Goal: Transaction & Acquisition: Purchase product/service

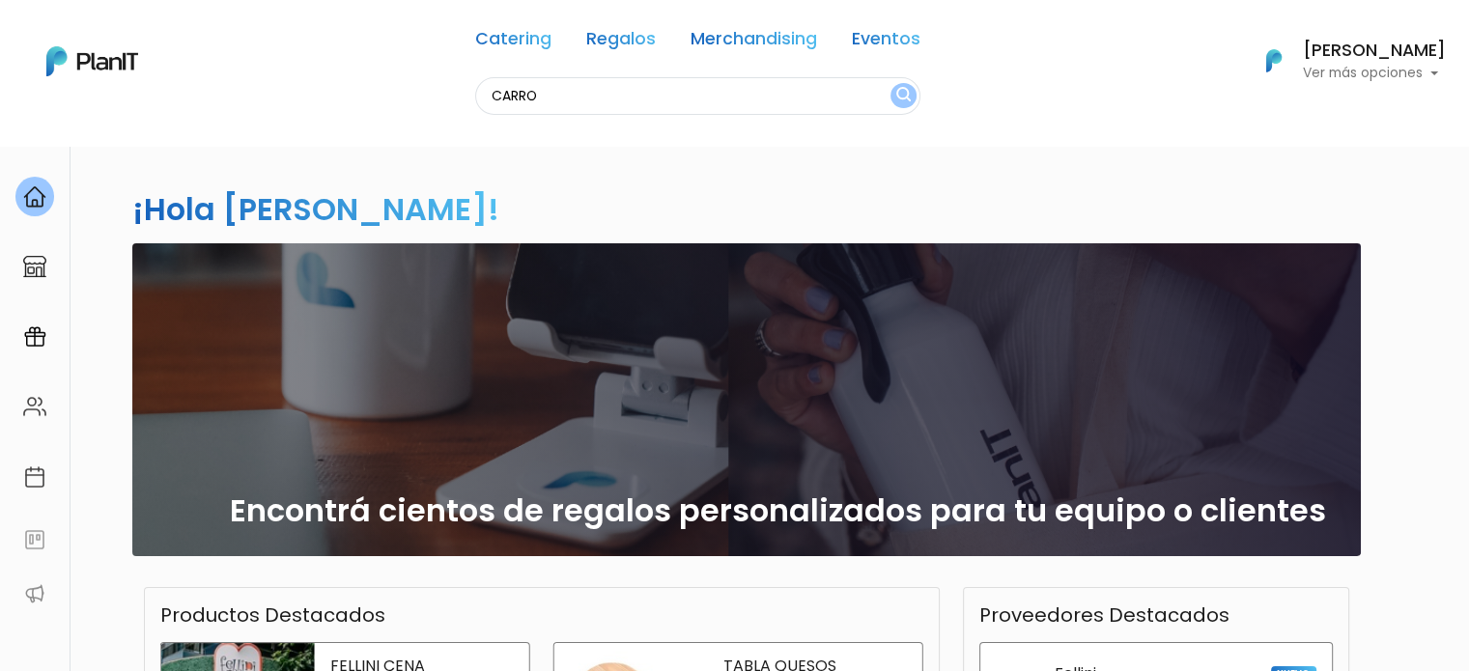
type input "CARRO"
click at [890, 83] on button "submit" at bounding box center [903, 95] width 26 height 25
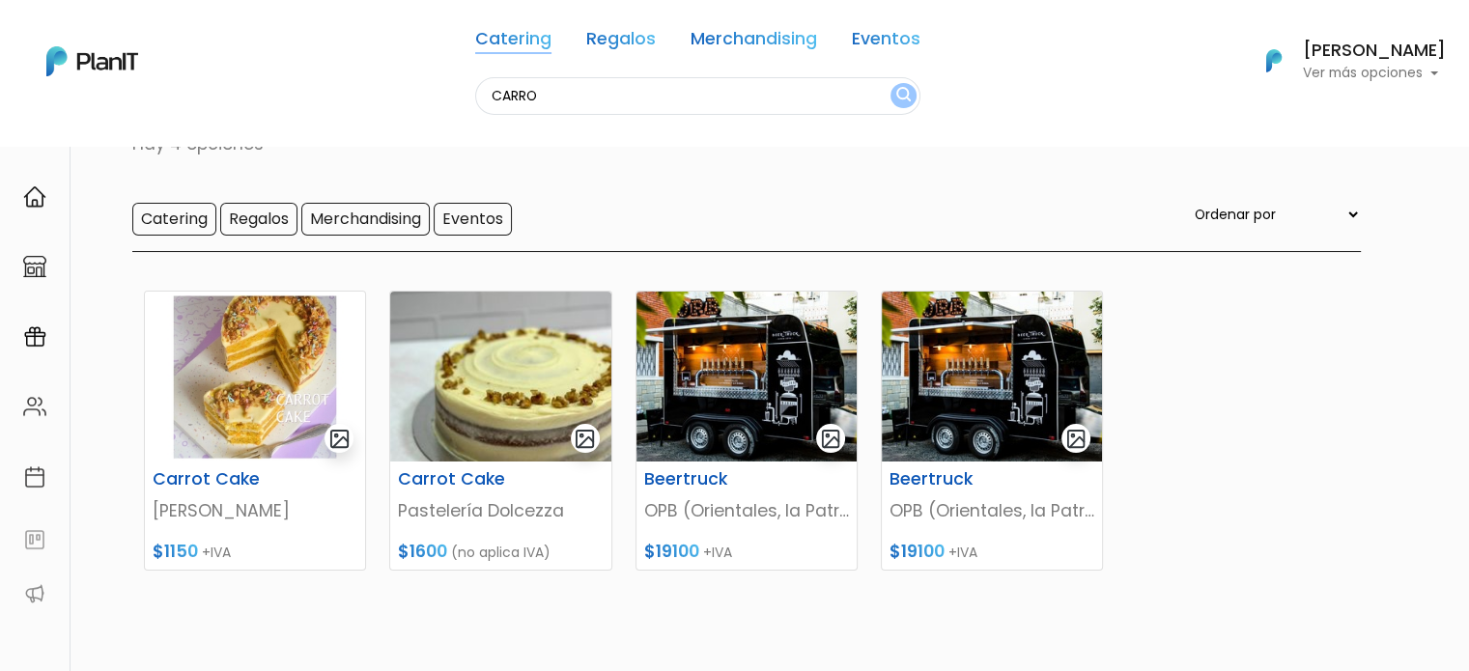
click at [521, 49] on link "Catering" at bounding box center [513, 42] width 76 height 23
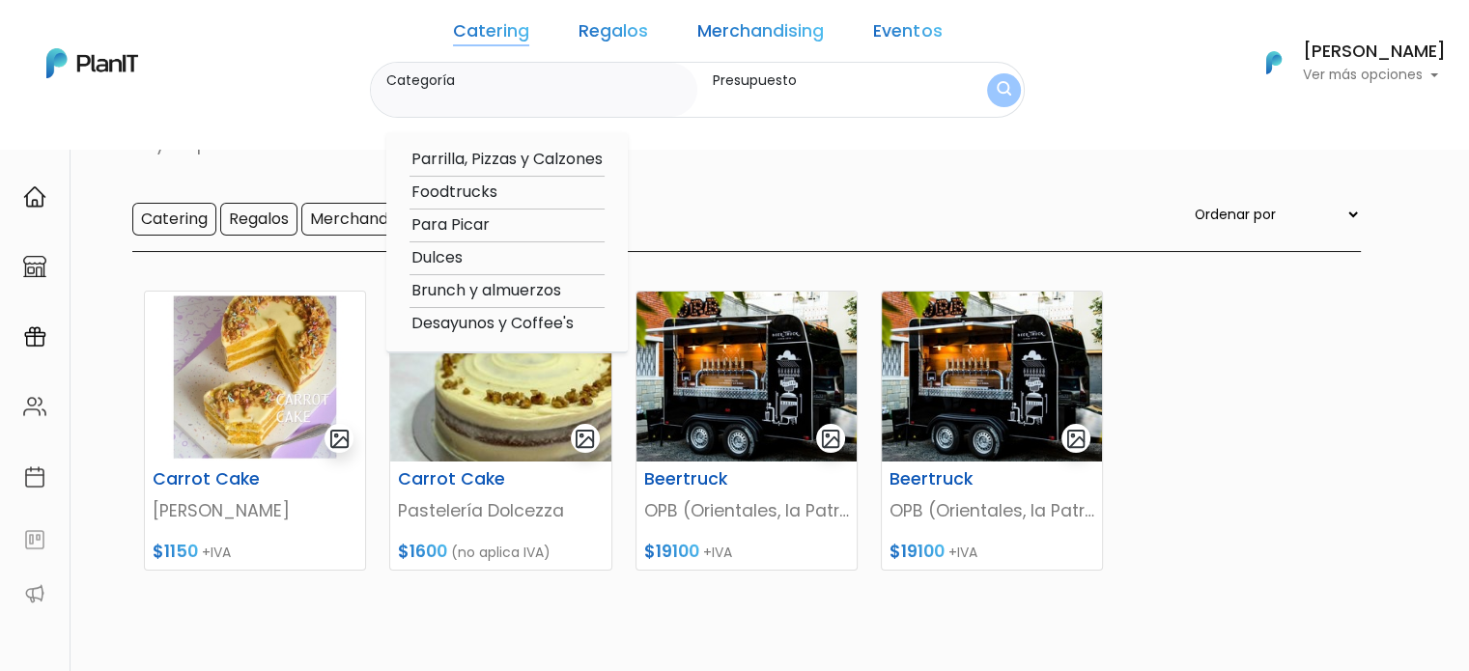
click at [514, 188] on option "Foodtrucks" at bounding box center [506, 193] width 195 height 24
type input "Foodtrucks"
type input "$0 - $1000"
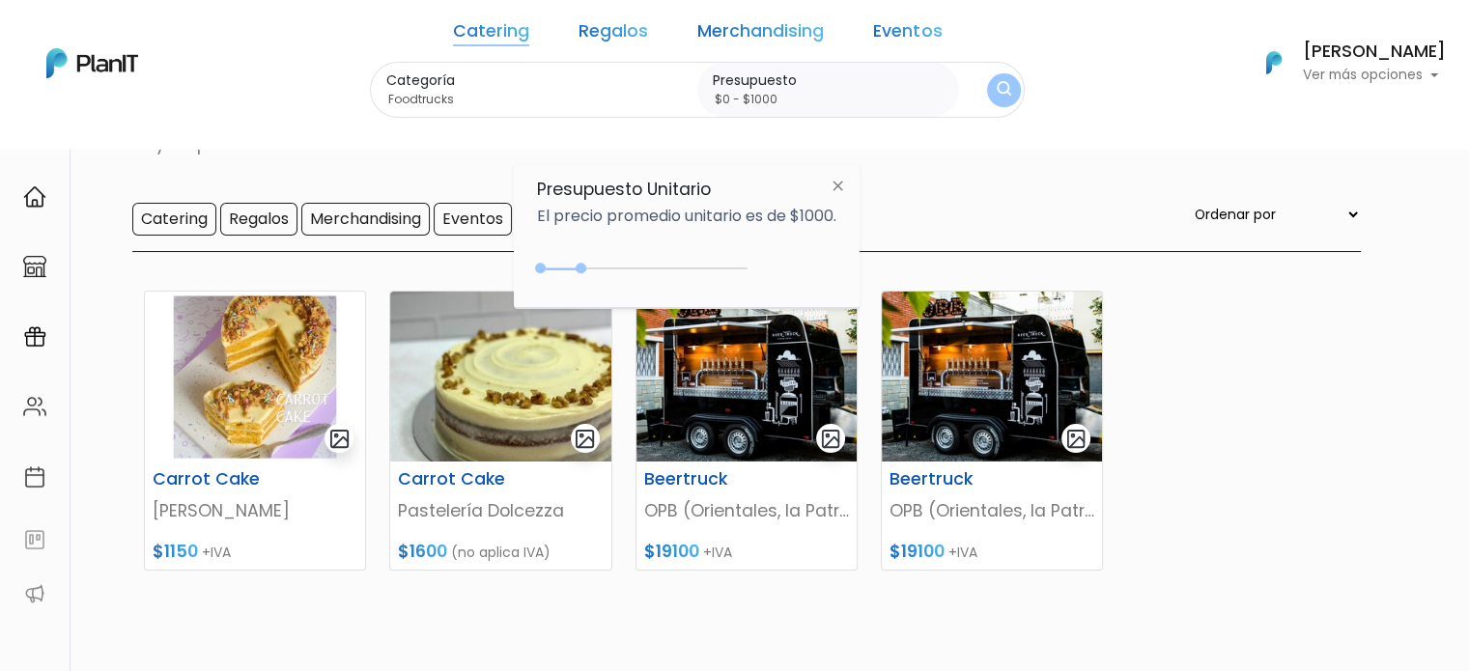
click at [987, 92] on button "submit" at bounding box center [1004, 90] width 34 height 34
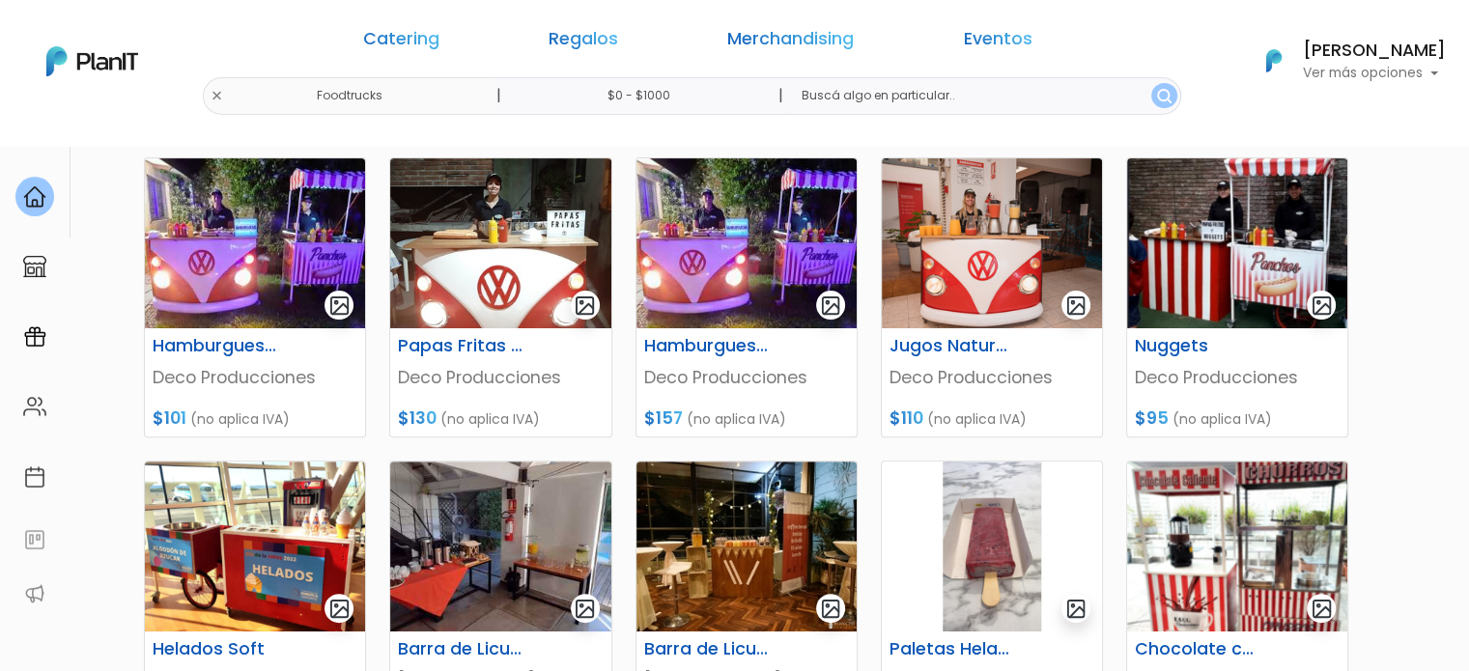
scroll to position [869, 0]
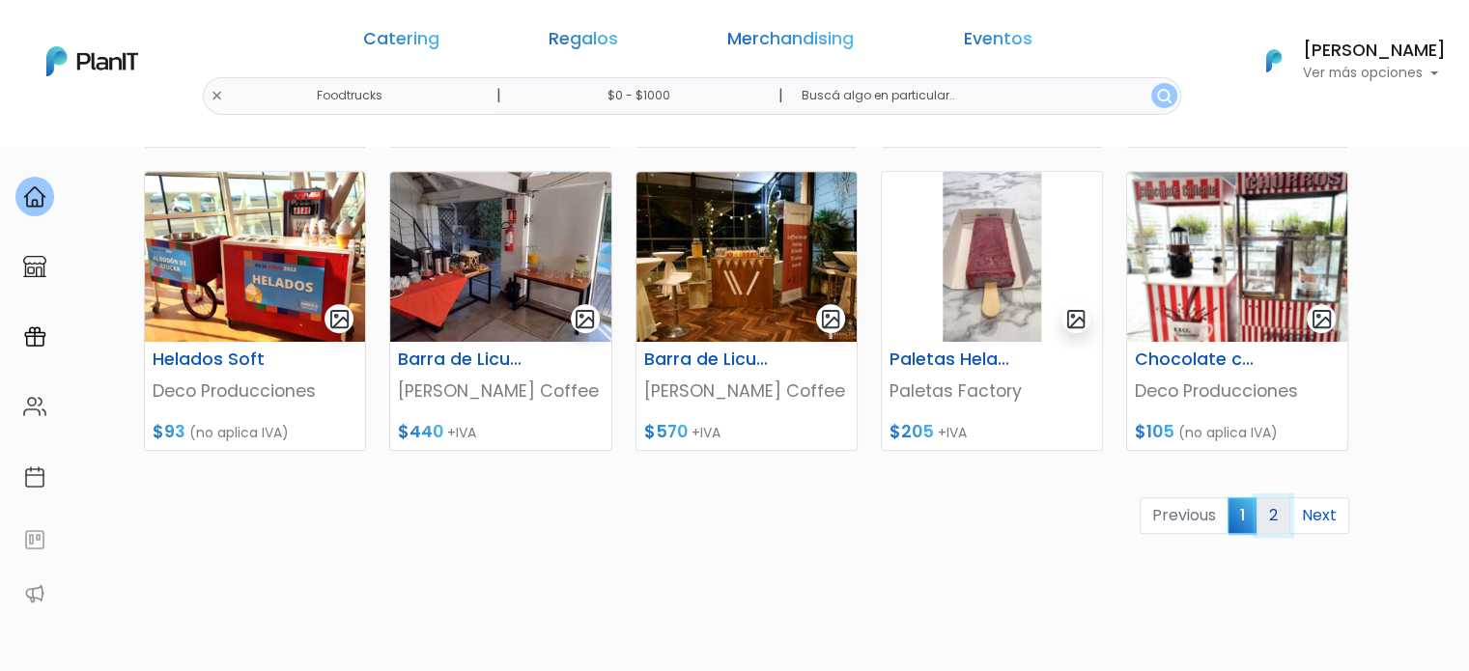
click at [1262, 507] on link "2" at bounding box center [1273, 515] width 34 height 37
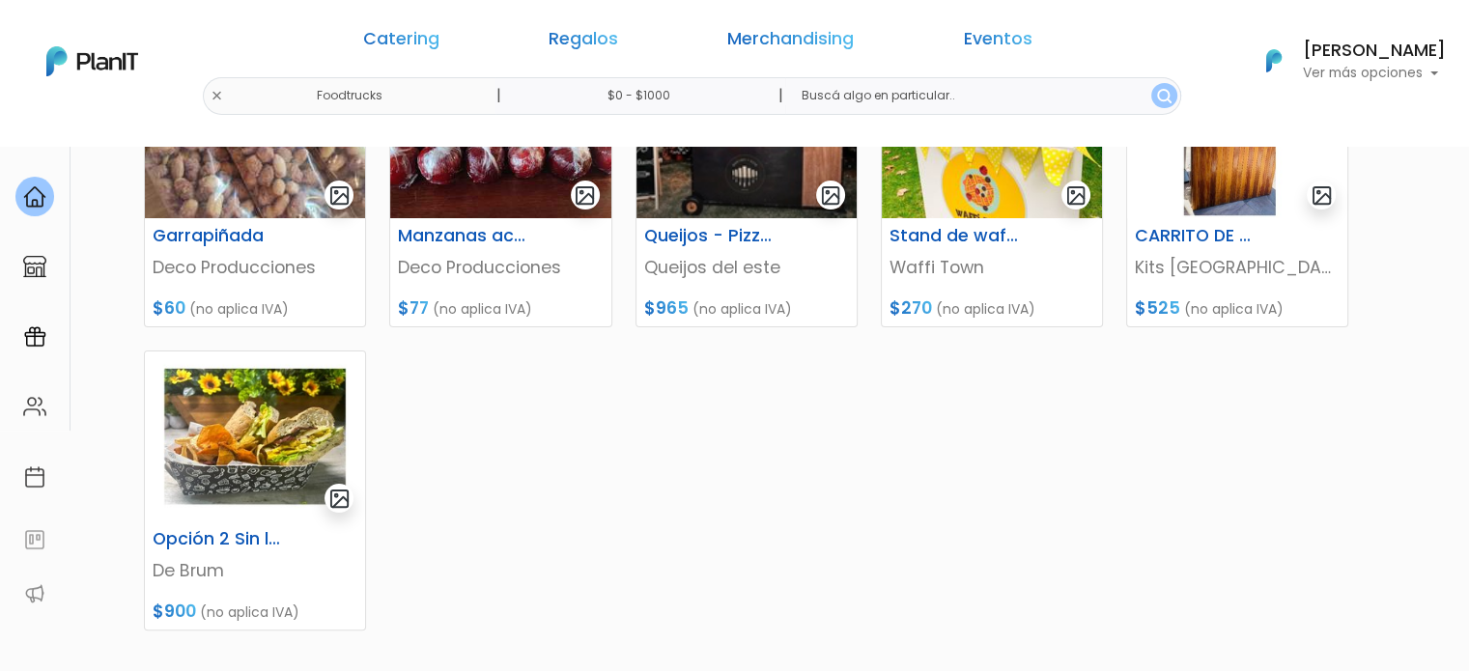
scroll to position [290, 0]
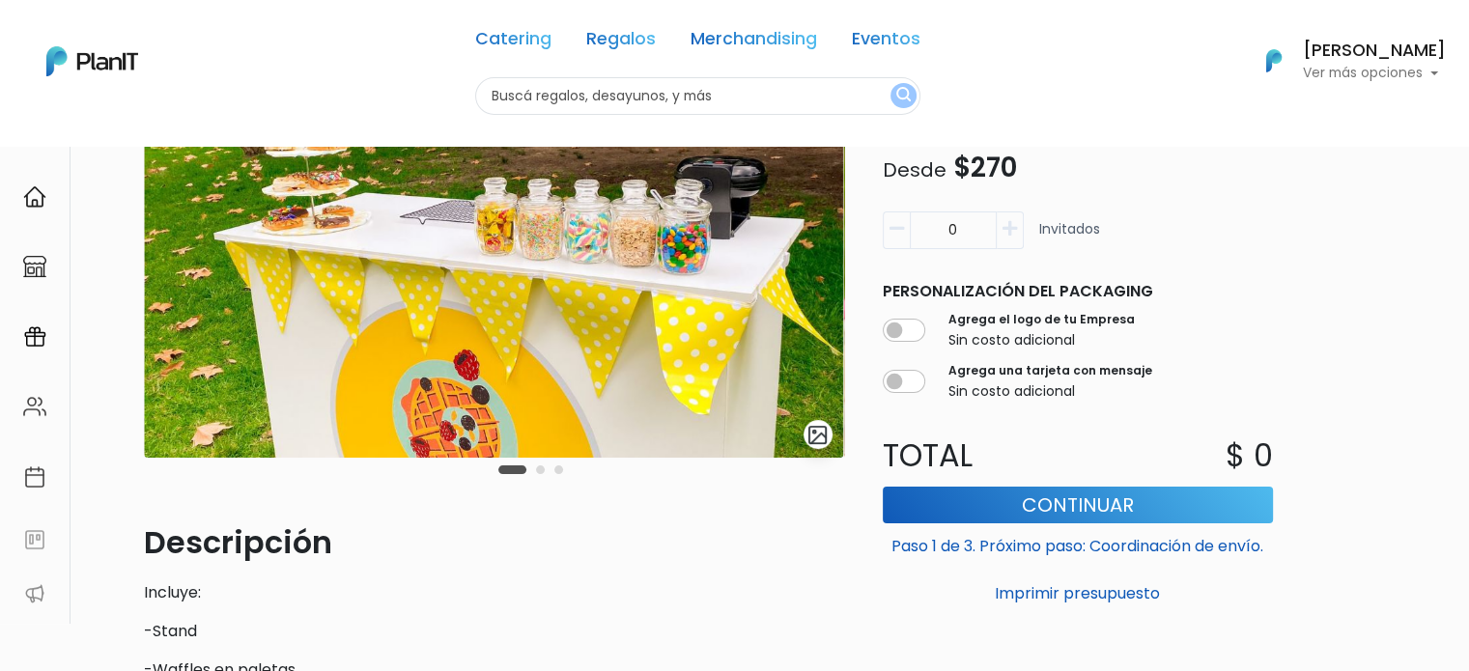
scroll to position [97, 0]
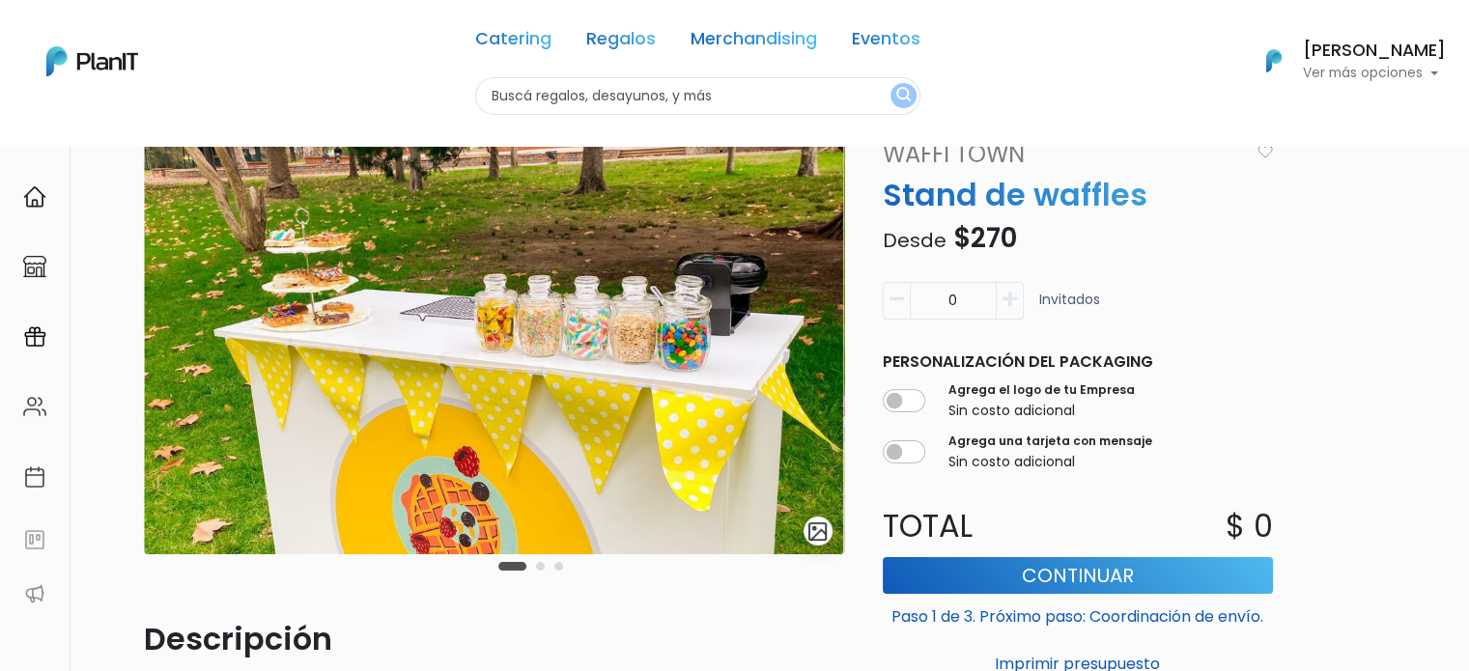
click at [540, 569] on button "Carousel Page 2" at bounding box center [540, 566] width 9 height 9
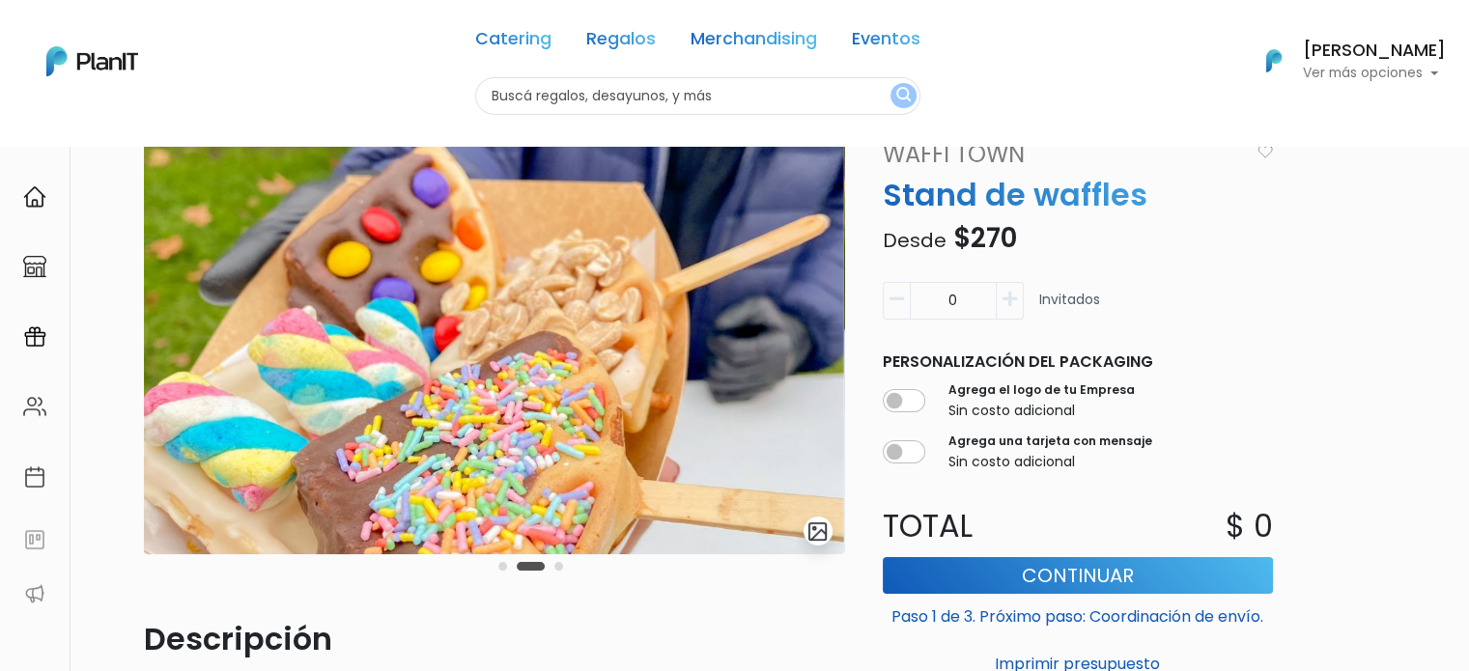
click at [559, 567] on button "Carousel Page 3" at bounding box center [558, 566] width 9 height 9
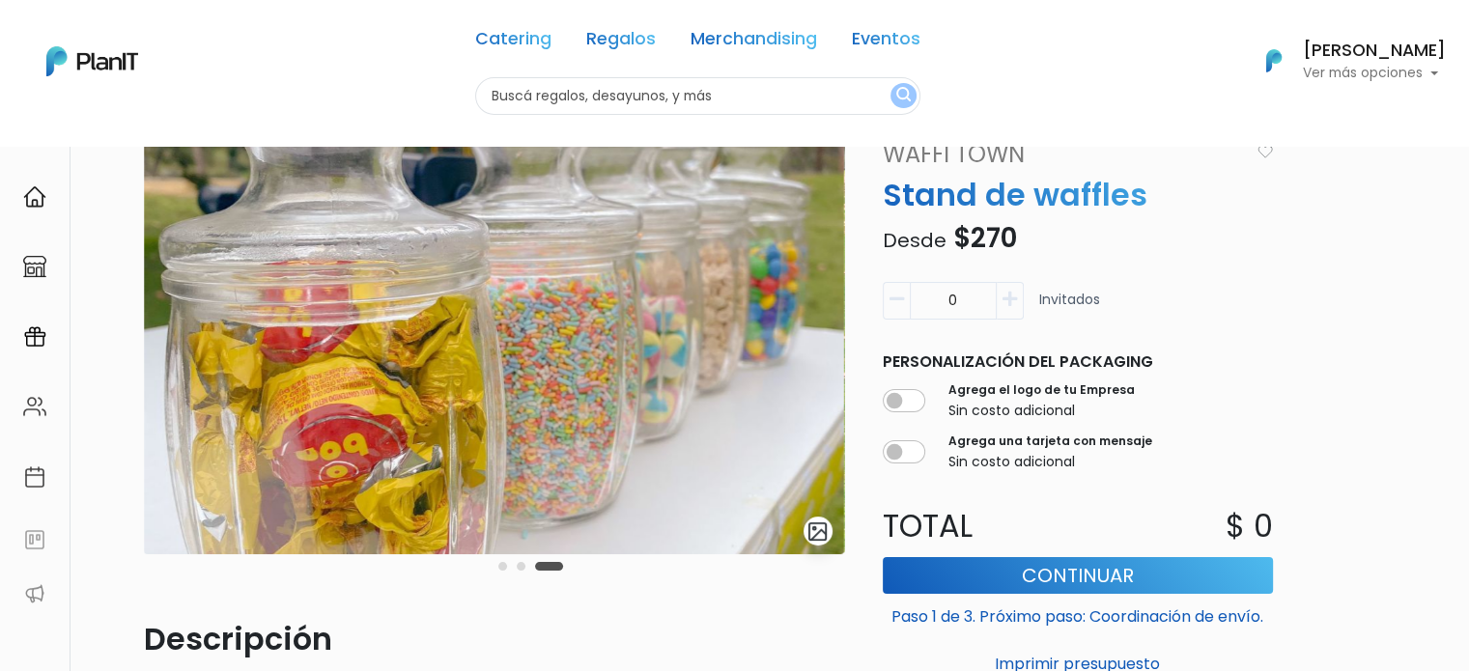
click at [516, 570] on div "Carousel Pagination" at bounding box center [530, 565] width 74 height 23
click at [519, 570] on button "Carousel Page 2" at bounding box center [521, 566] width 9 height 9
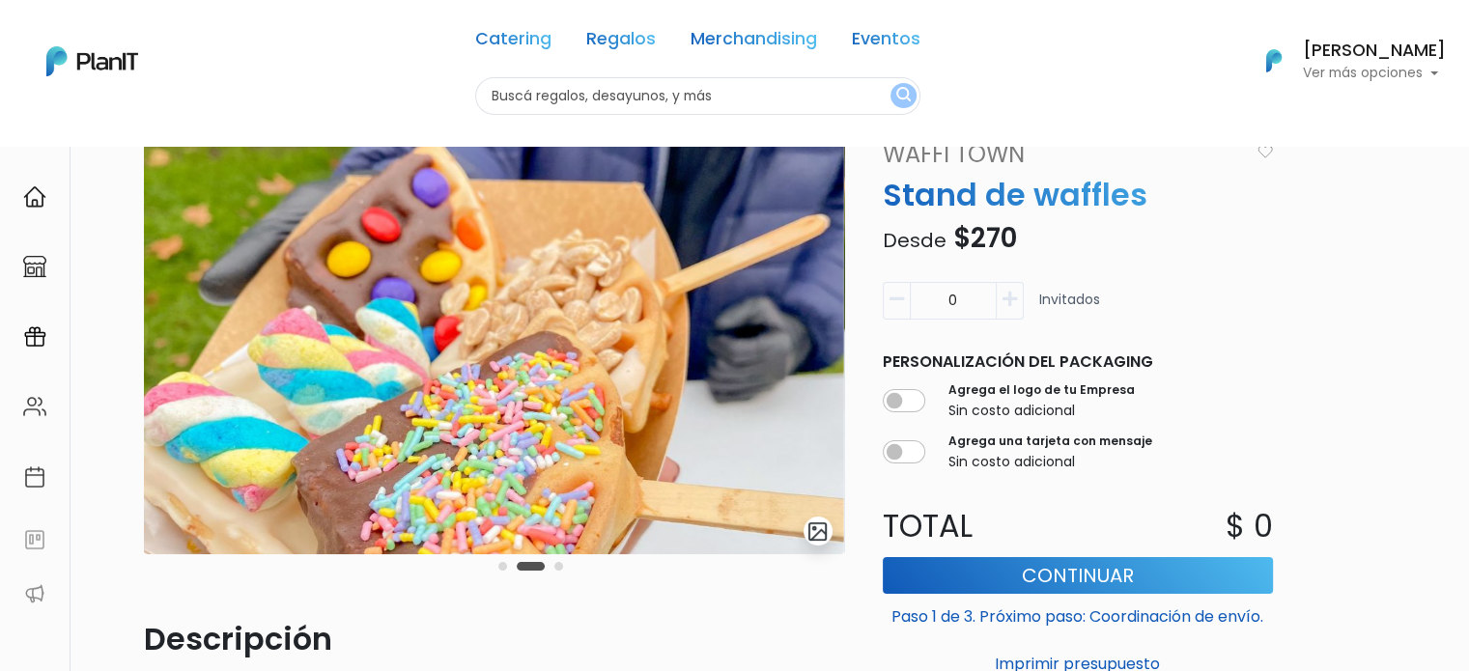
scroll to position [0, 0]
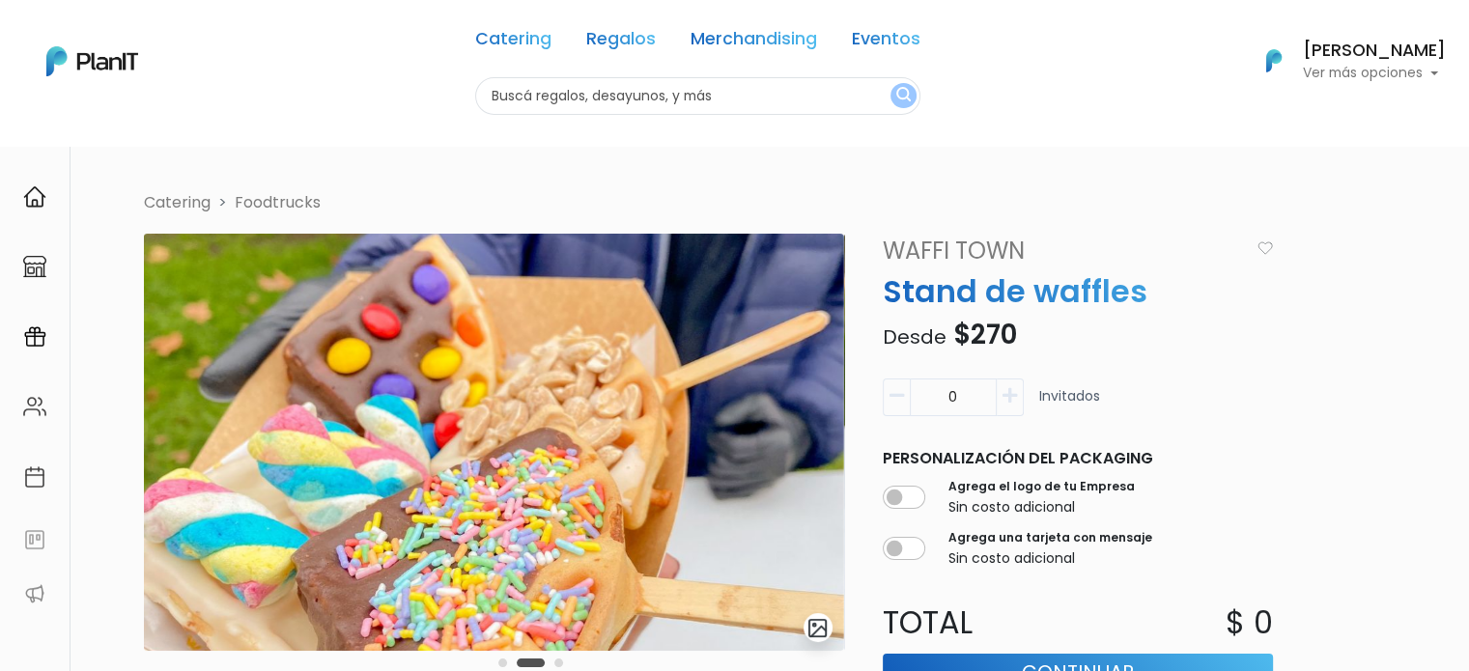
click at [966, 253] on link "Waffi Town" at bounding box center [1060, 251] width 379 height 35
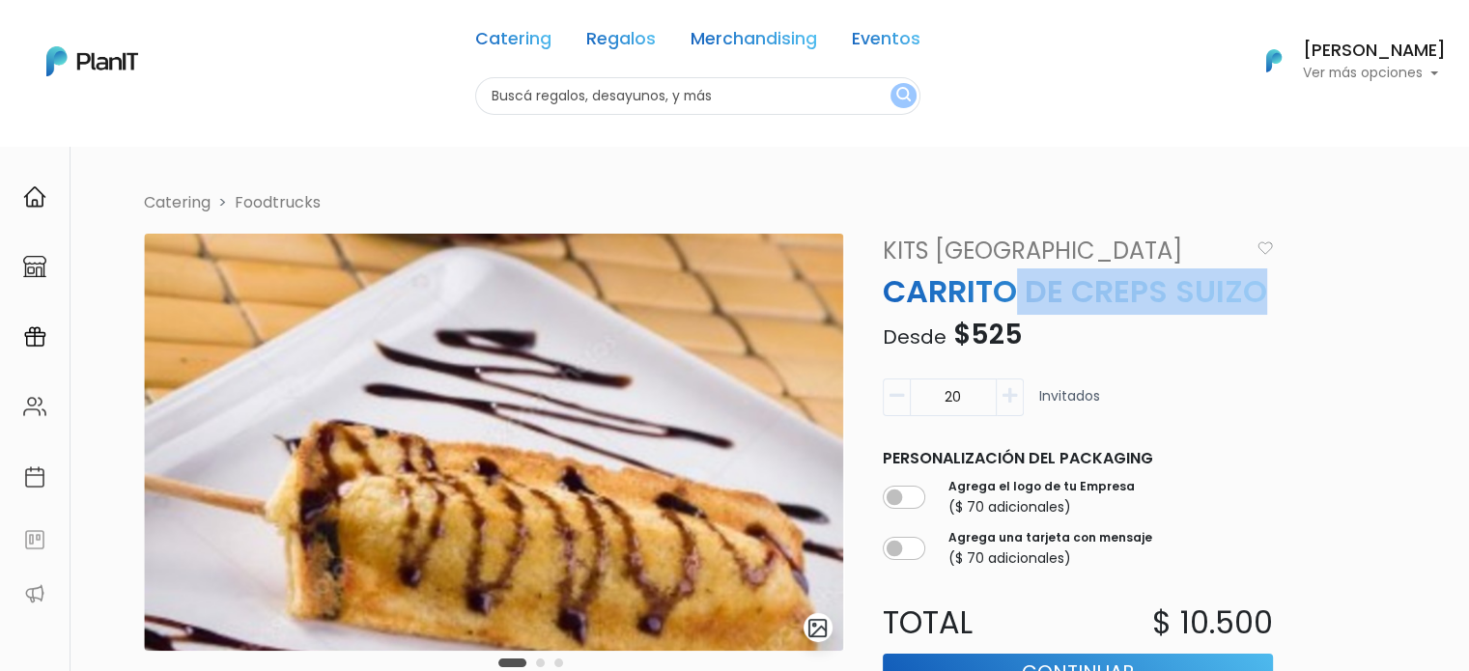
drag, startPoint x: 1301, startPoint y: 298, endPoint x: 1005, endPoint y: 300, distance: 295.5
click at [1009, 300] on div "Catering Foodtrucks slide 2 of 3 Descripción Crepes suizo Duración: 1.5hs Mínim…" at bounding box center [752, 560] width 1240 height 738
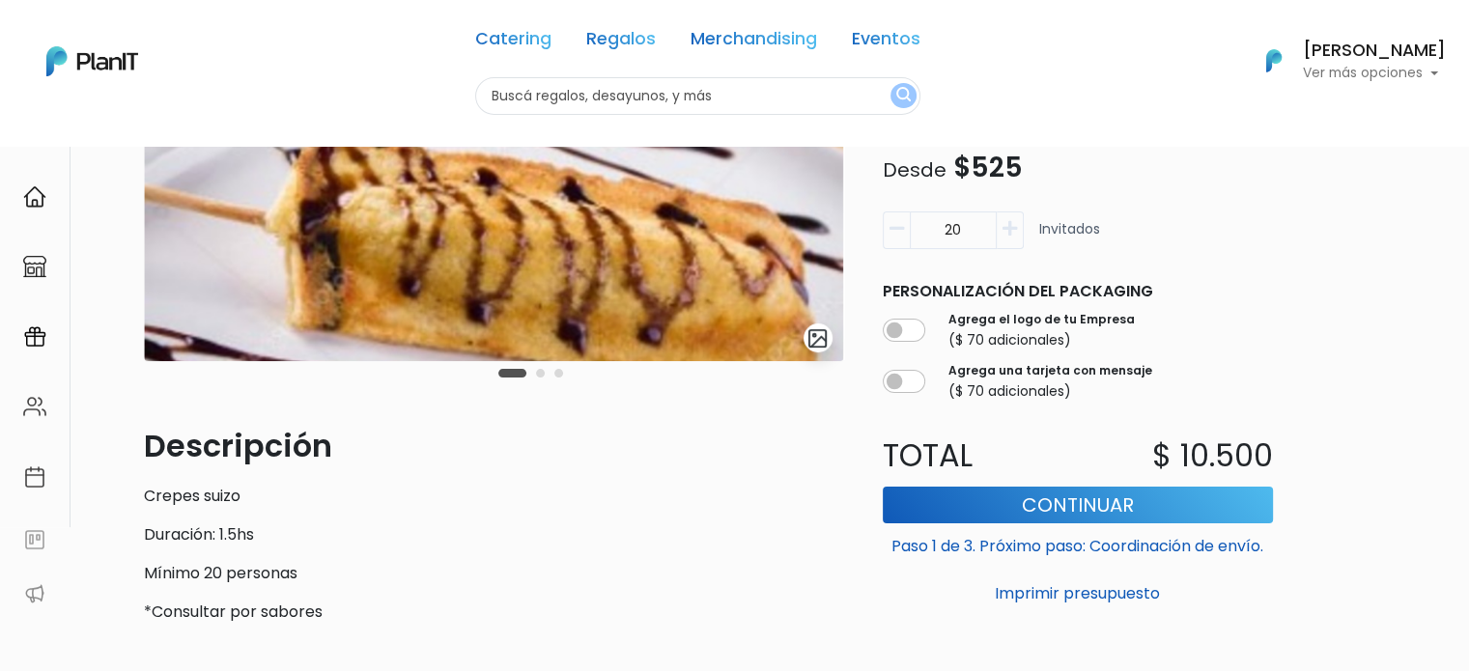
click at [546, 375] on div "Carousel Pagination" at bounding box center [530, 372] width 74 height 23
click at [541, 375] on button "Carousel Page 2" at bounding box center [540, 373] width 9 height 9
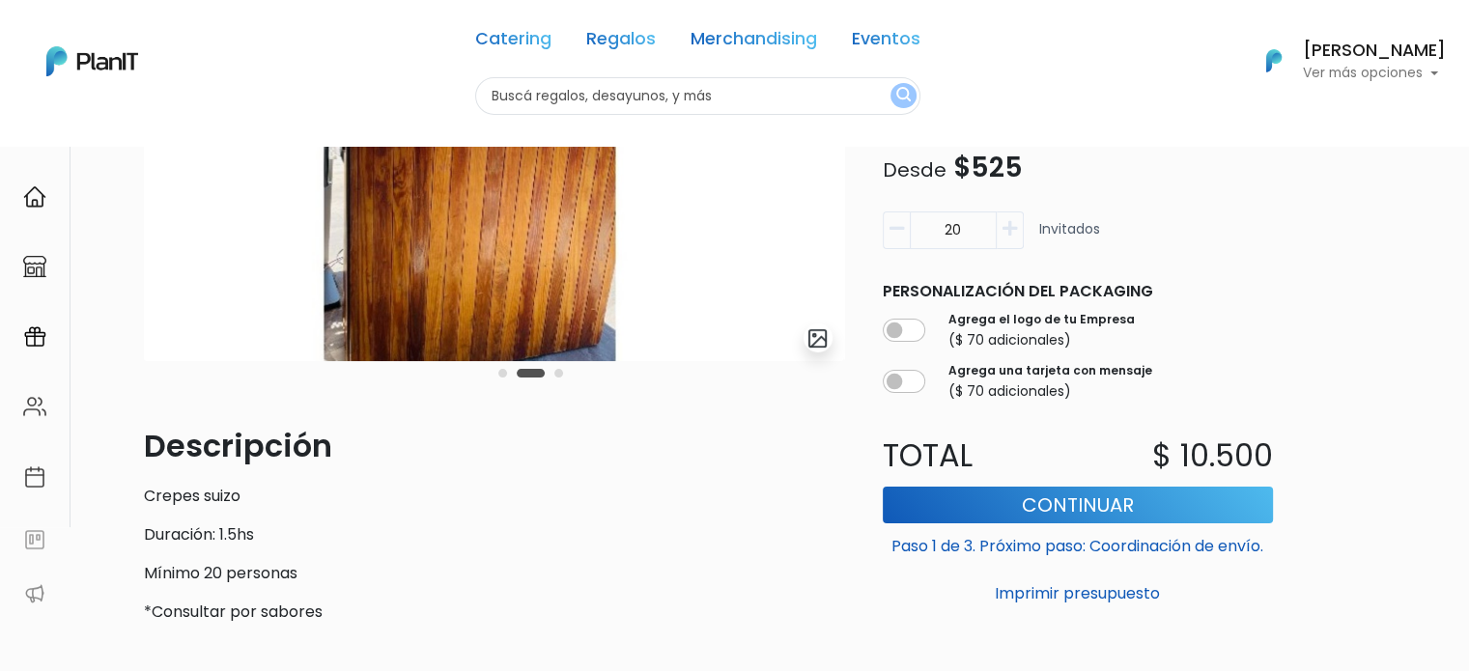
scroll to position [97, 0]
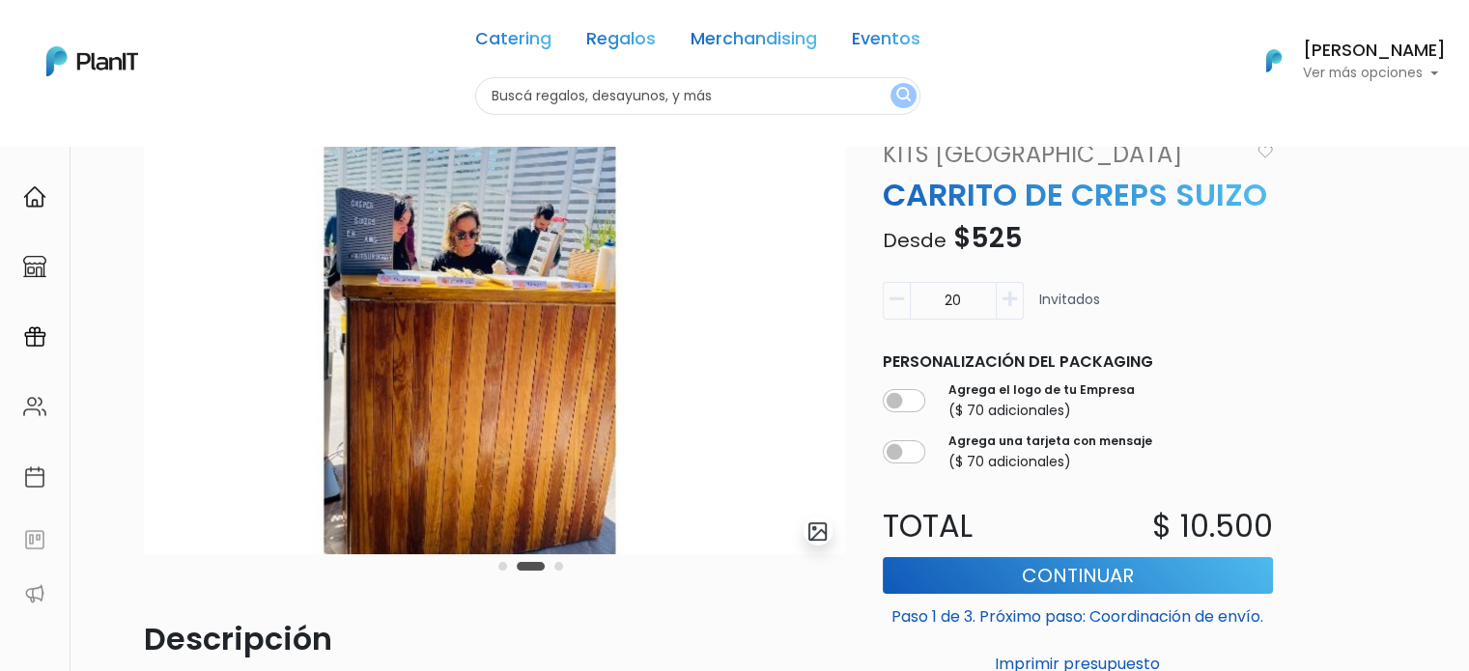
click at [568, 563] on div "Carousel Pagination" at bounding box center [530, 565] width 74 height 23
click at [558, 566] on button "Carousel Page 3" at bounding box center [558, 566] width 9 height 9
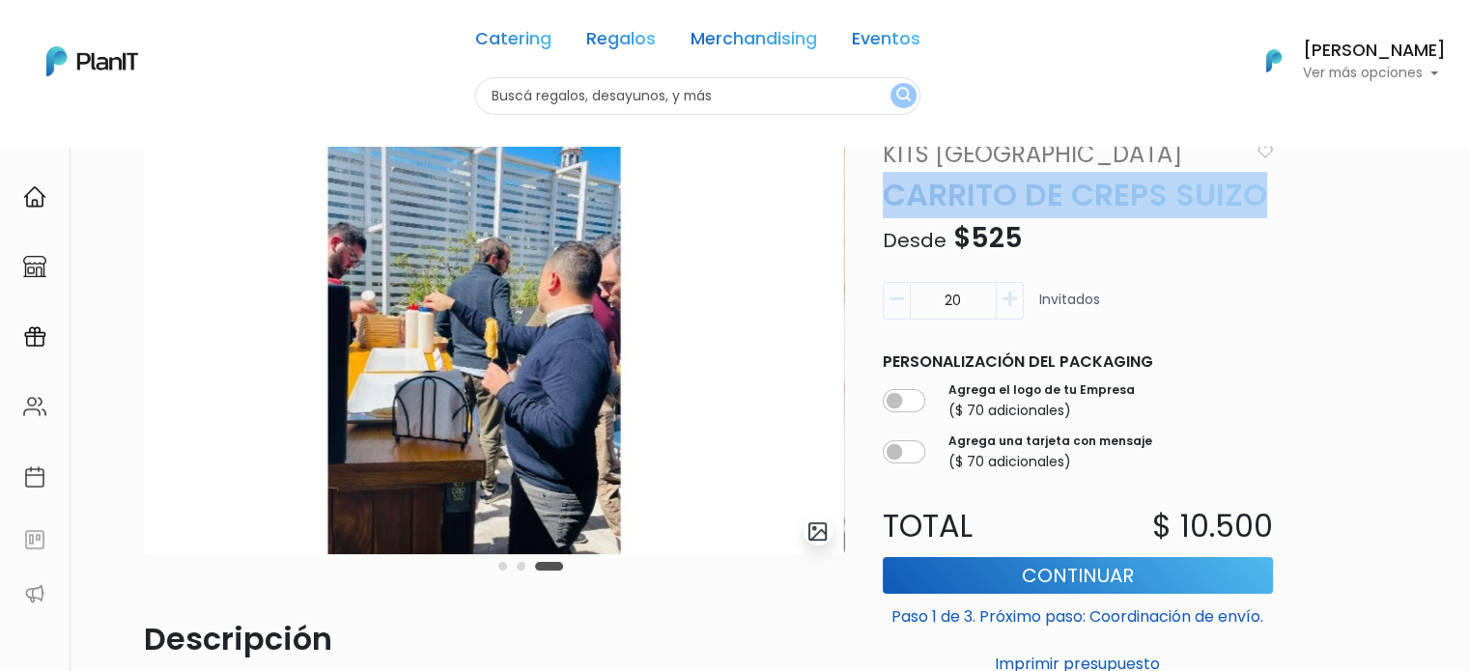
drag, startPoint x: 1272, startPoint y: 192, endPoint x: 866, endPoint y: 191, distance: 405.6
click at [866, 191] on div "Catering Foodtrucks slide 4 of 3 Descripción Crepes suizo Duración: 1.5hs Mínim…" at bounding box center [752, 464] width 1240 height 738
copy p "CARRITO DE CREPS SUIZO"
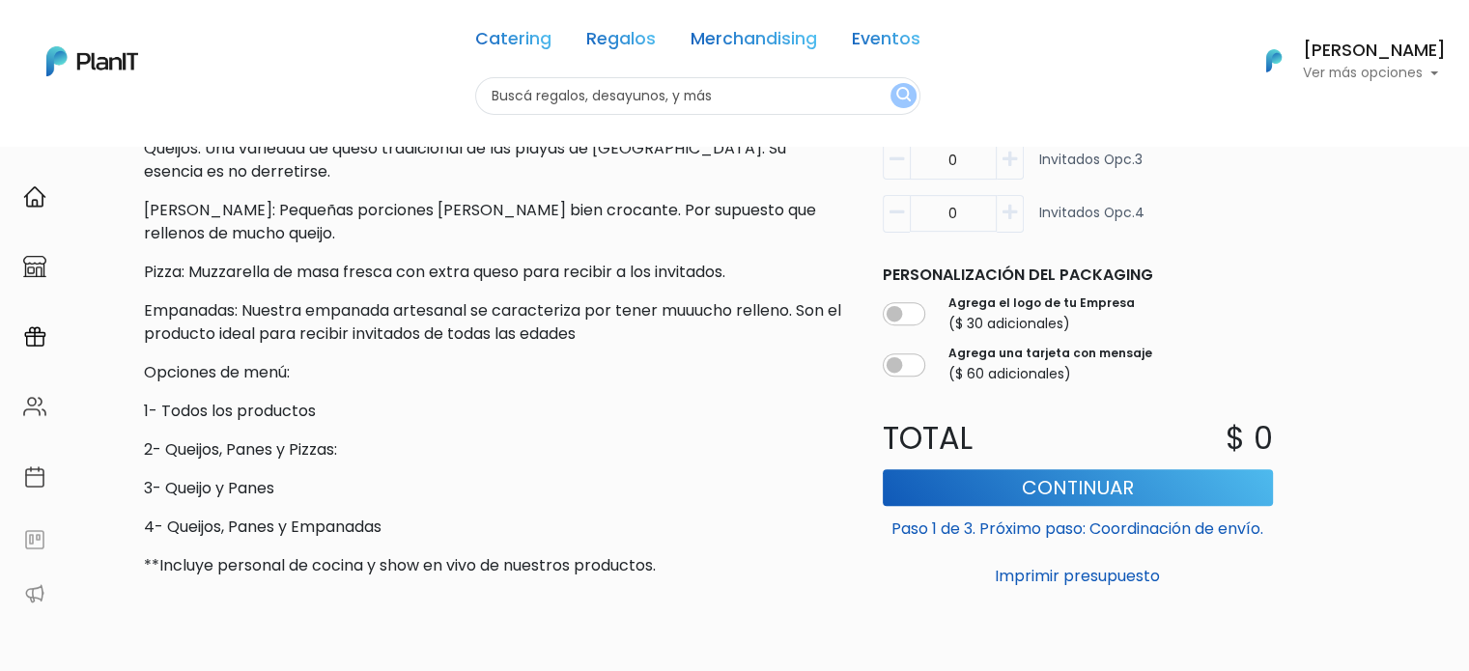
scroll to position [579, 0]
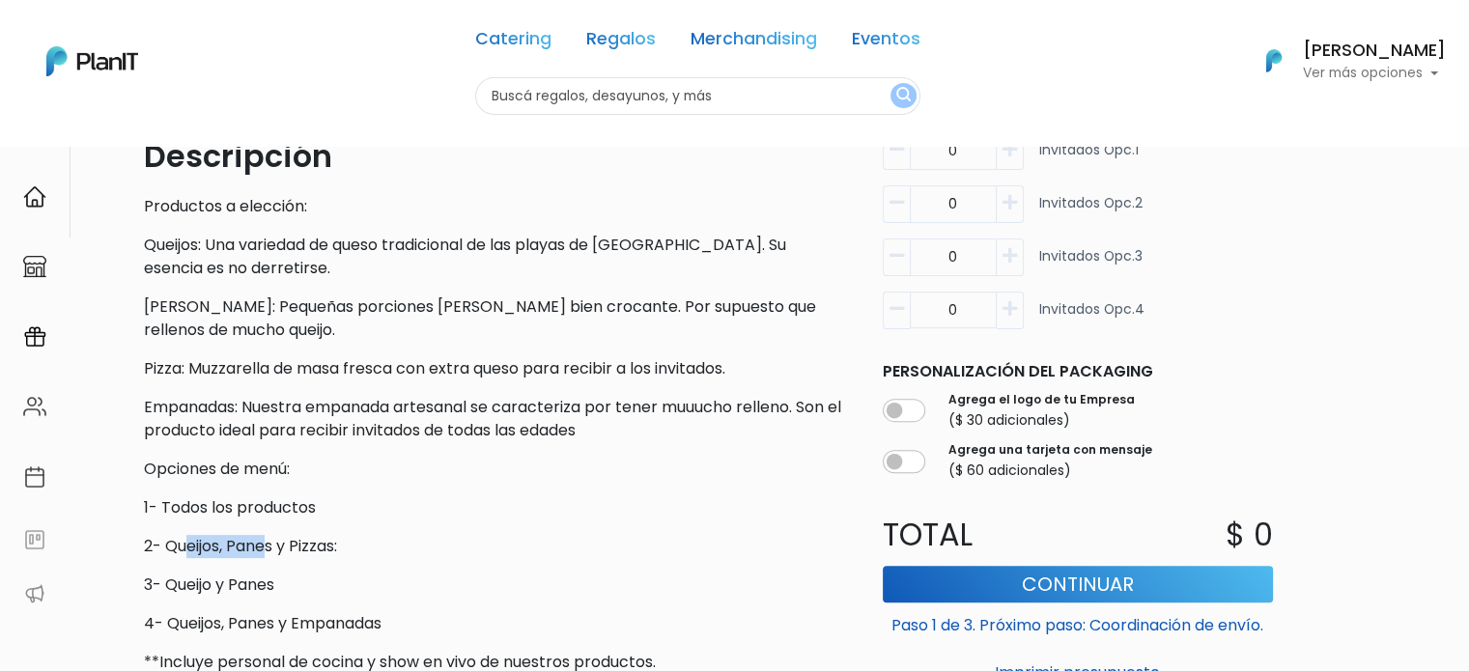
drag, startPoint x: 209, startPoint y: 552, endPoint x: 267, endPoint y: 556, distance: 58.1
click at [267, 556] on p "2- Queijos, Panes y Pizzas:" at bounding box center [494, 546] width 700 height 23
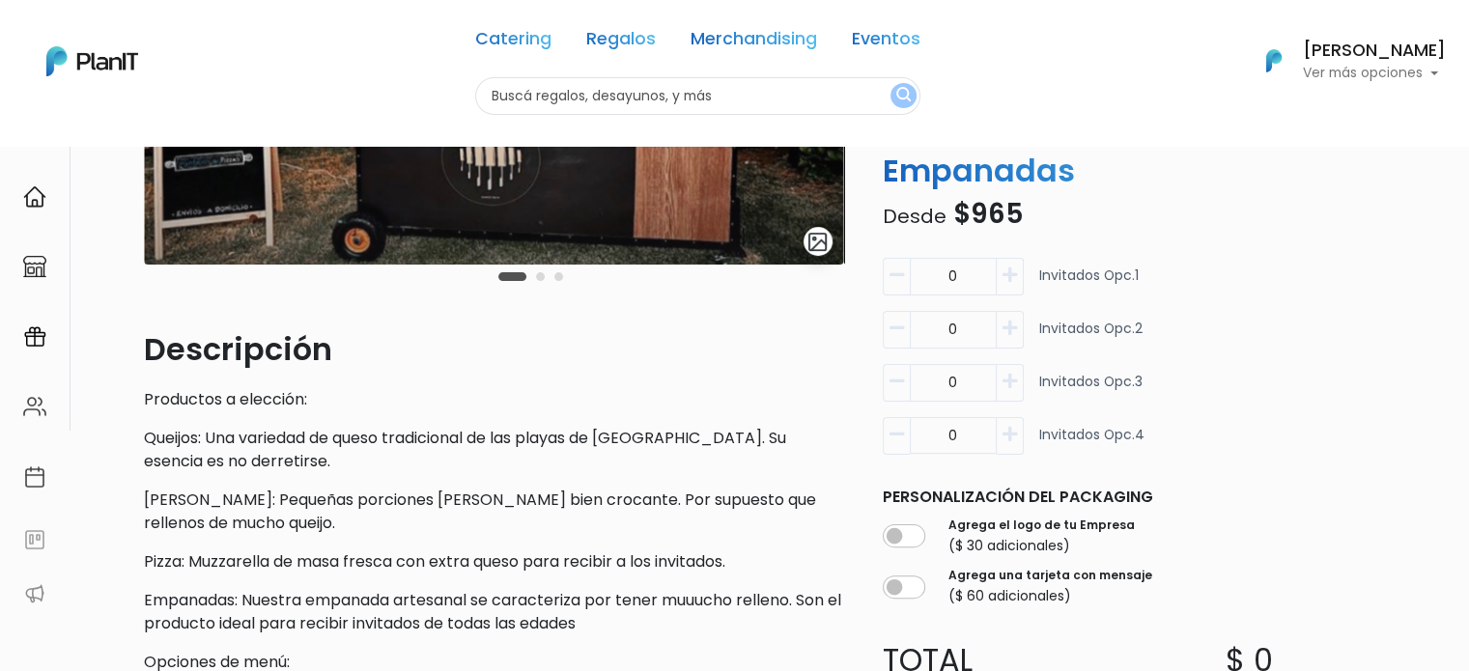
click at [1007, 324] on icon "button" at bounding box center [1009, 328] width 14 height 17
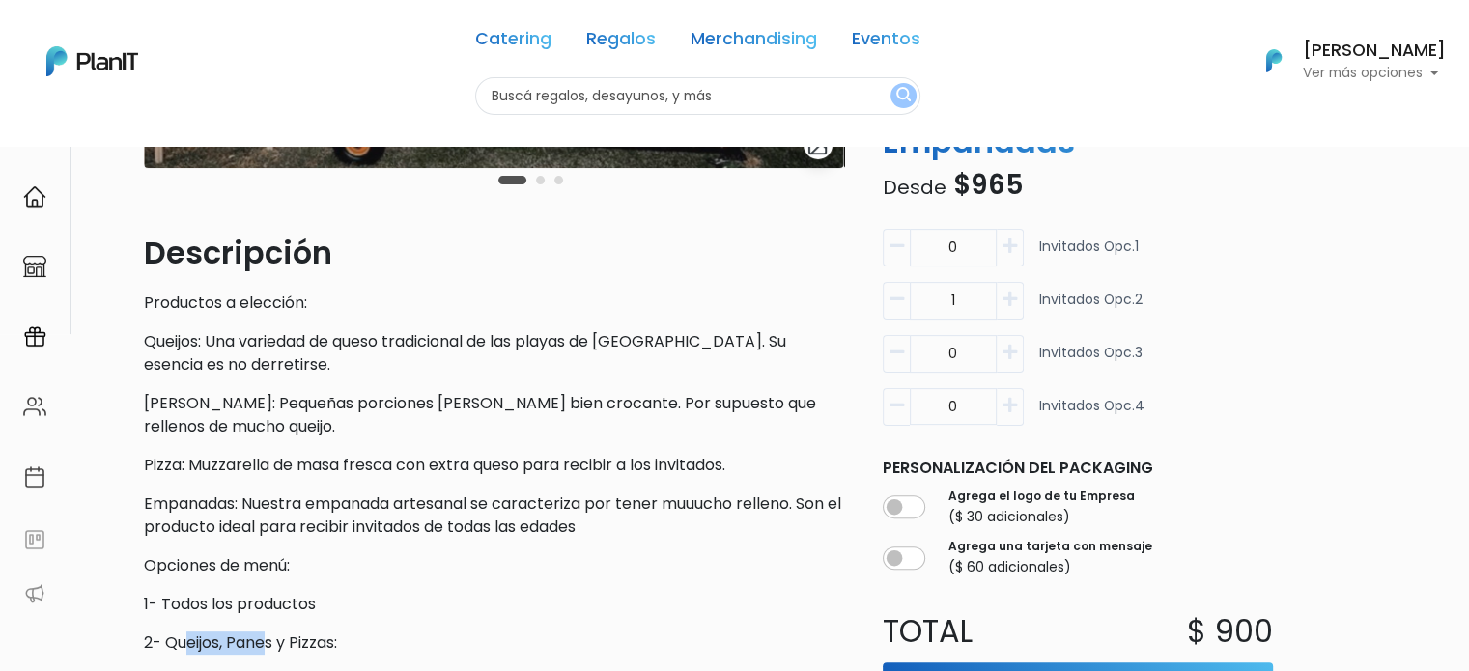
click at [1009, 289] on button "button" at bounding box center [1010, 301] width 27 height 38
type input "2"
